Goal: Find specific page/section: Find specific page/section

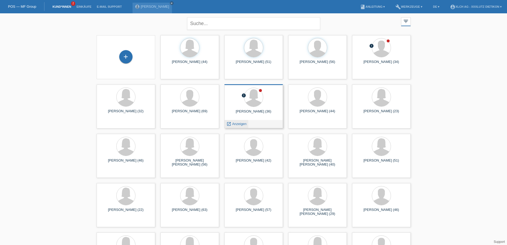
click at [240, 124] on span "Anzeigen" at bounding box center [239, 124] width 14 height 4
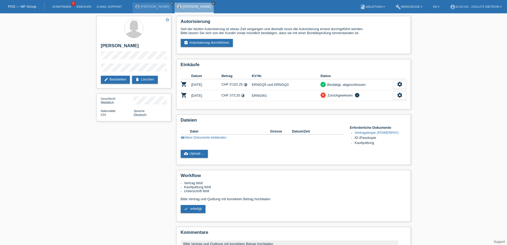
click at [212, 2] on icon "close" at bounding box center [213, 3] width 3 height 3
click at [170, 2] on link "close" at bounding box center [172, 3] width 4 height 4
click at [68, 6] on link "Kund*innen" at bounding box center [62, 6] width 24 height 3
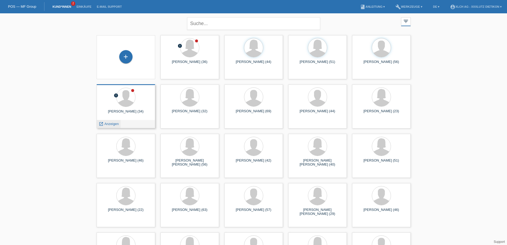
click at [114, 124] on span "Anzeigen" at bounding box center [111, 124] width 14 height 4
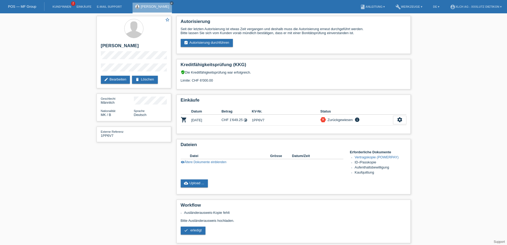
scroll to position [27, 0]
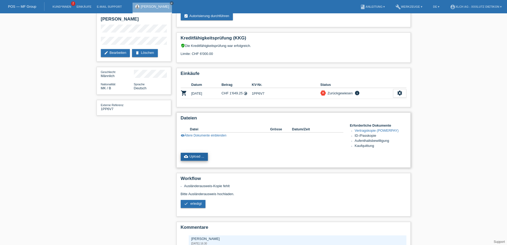
click at [196, 156] on link "cloud_upload Upload ..." at bounding box center [194, 157] width 27 height 8
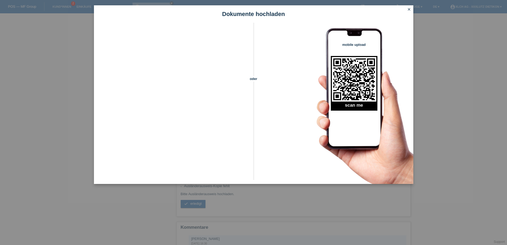
click at [410, 9] on icon "close" at bounding box center [409, 9] width 4 height 4
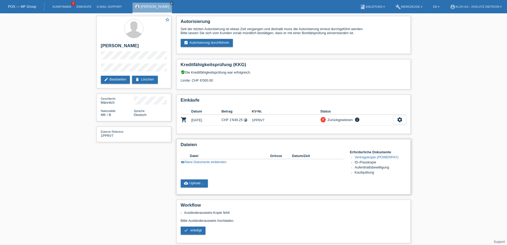
scroll to position [27, 0]
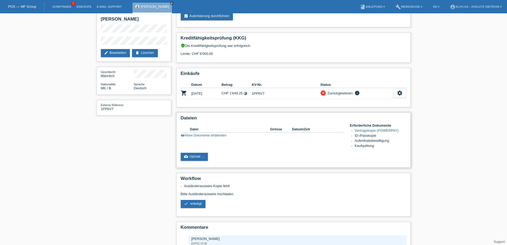
click at [219, 135] on link "visibility Ältere Dokumente einblenden" at bounding box center [204, 135] width 46 height 4
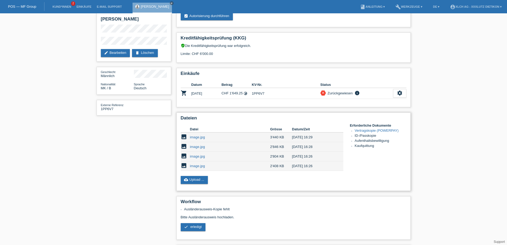
click at [194, 166] on link "image.jpg" at bounding box center [197, 166] width 15 height 4
click at [196, 136] on link "image.jpg" at bounding box center [197, 137] width 15 height 4
click at [199, 146] on link "image.jpg" at bounding box center [197, 147] width 15 height 4
click at [199, 154] on td "image.jpg" at bounding box center [230, 156] width 80 height 10
click at [200, 155] on link "image.jpg" at bounding box center [197, 156] width 15 height 4
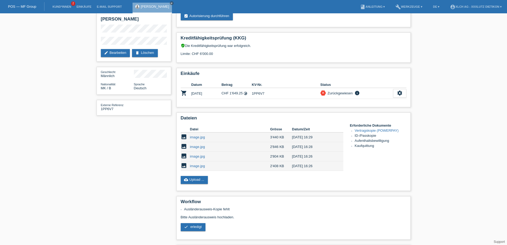
scroll to position [0, 0]
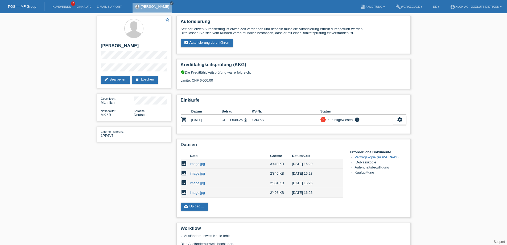
click at [70, 71] on div "star_border Enes Hamiti edit Bearbeiten delete Löschen Geschlecht Männlich Nati…" at bounding box center [253, 176] width 507 height 326
click at [170, 3] on icon "close" at bounding box center [171, 3] width 3 height 3
click at [83, 6] on link "Einkäufe" at bounding box center [84, 6] width 20 height 3
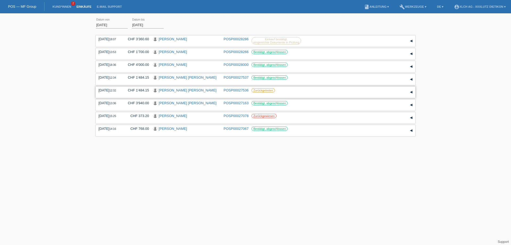
click at [175, 88] on link "[PERSON_NAME] [PERSON_NAME]" at bounding box center [188, 90] width 58 height 4
